Goal: Information Seeking & Learning: Learn about a topic

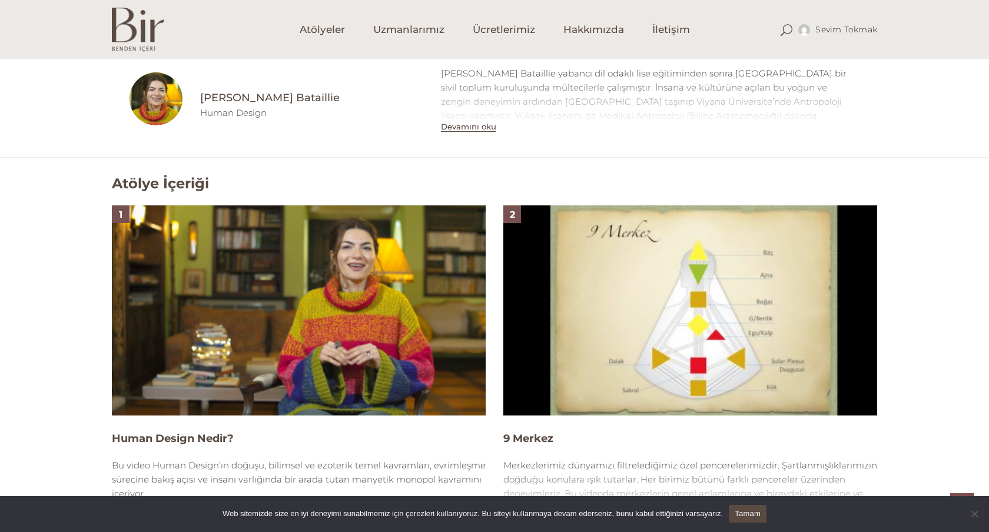
scroll to position [639, 0]
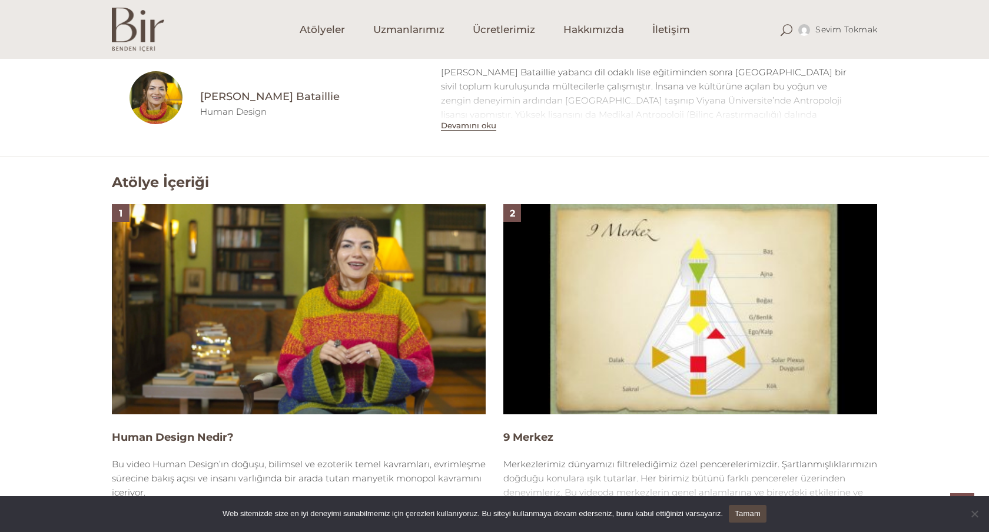
click at [332, 307] on img at bounding box center [299, 309] width 374 height 210
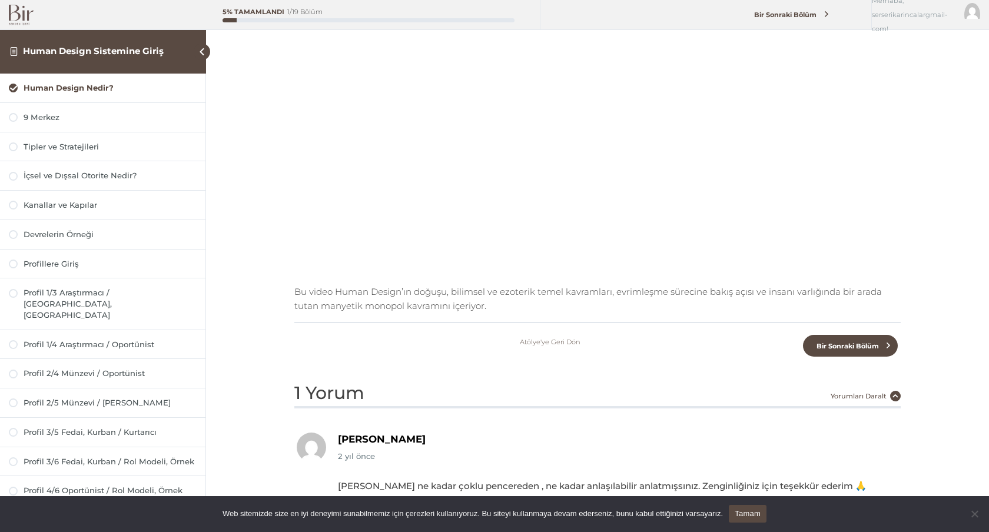
scroll to position [205, 0]
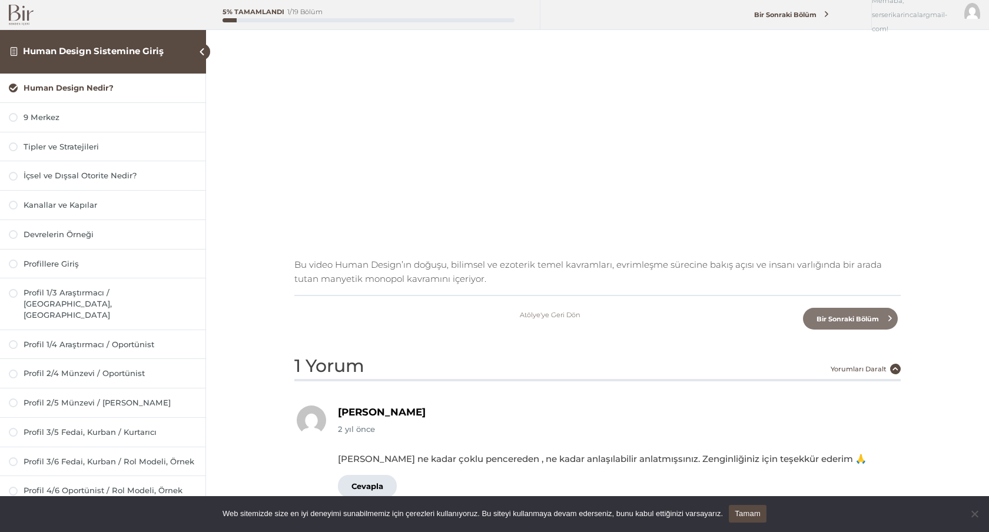
click at [862, 320] on span "Bir Sonraki Bölüm" at bounding box center [847, 319] width 76 height 8
